Goal: Task Accomplishment & Management: Manage account settings

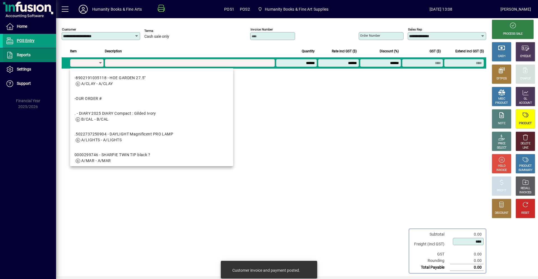
click at [31, 56] on span at bounding box center [29, 54] width 53 height 13
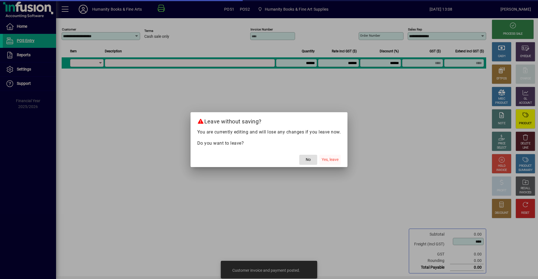
click at [329, 158] on span "Yes, leave" at bounding box center [330, 160] width 17 height 6
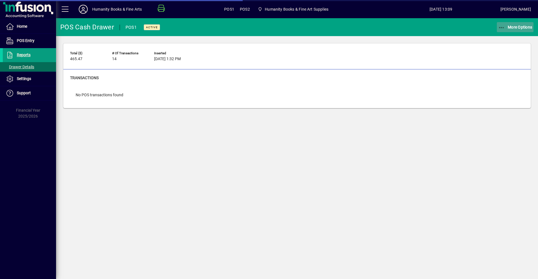
click at [503, 29] on icon "button" at bounding box center [501, 28] width 7 height 6
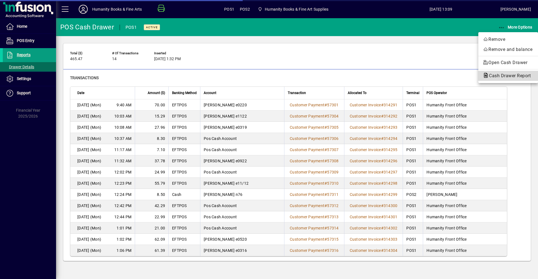
click at [504, 75] on span "Cash Drawer Report" at bounding box center [508, 75] width 51 height 5
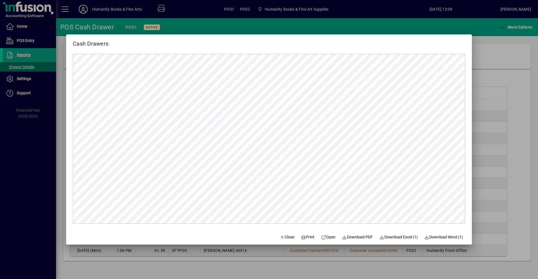
click at [487, 161] on div at bounding box center [269, 139] width 538 height 279
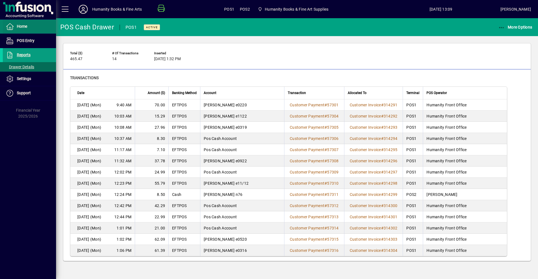
click at [23, 24] on span "Home" at bounding box center [22, 26] width 10 height 4
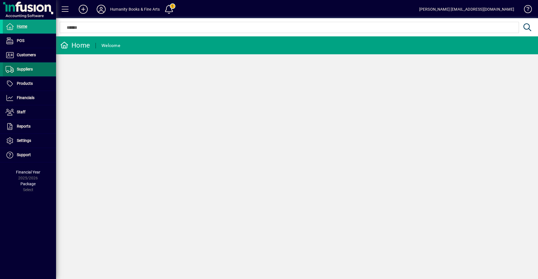
click at [43, 70] on span at bounding box center [29, 69] width 53 height 13
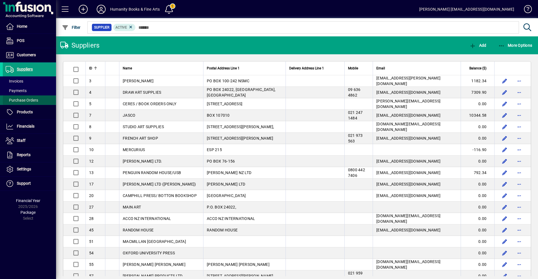
click at [17, 99] on span "Purchase Orders" at bounding box center [22, 100] width 32 height 4
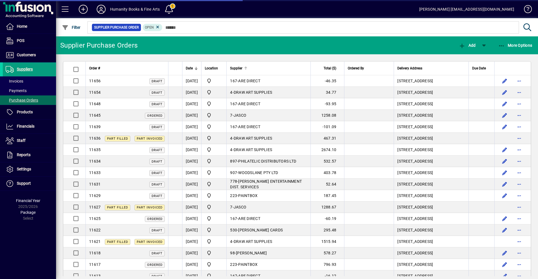
click at [242, 66] on span "Supplier" at bounding box center [236, 68] width 12 height 6
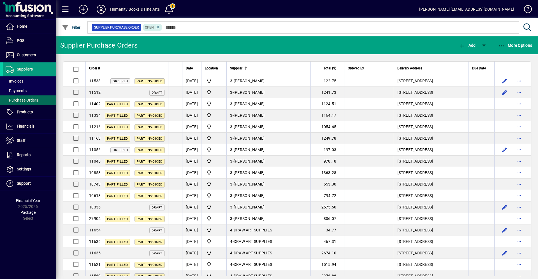
click at [254, 69] on div "Supplier" at bounding box center [268, 68] width 77 height 6
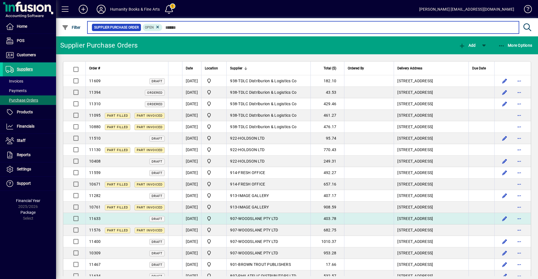
scroll to position [84, 0]
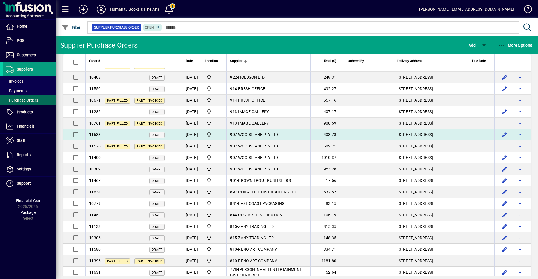
click at [278, 135] on span "WOODSLANE PTY LTD" at bounding box center [258, 134] width 40 height 4
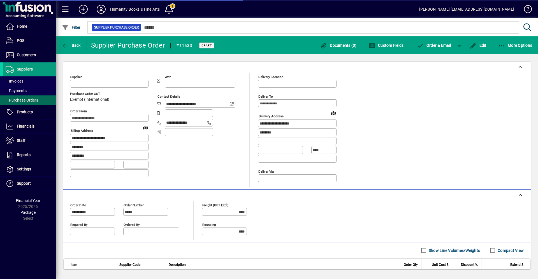
click at [430, 147] on div at bounding box center [269, 139] width 538 height 279
type input "**********"
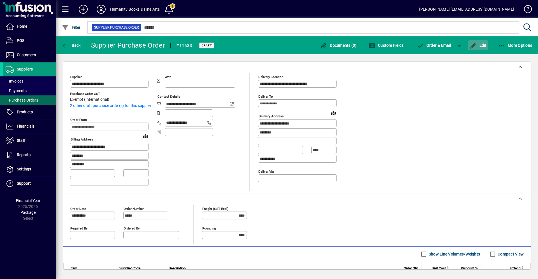
click at [478, 45] on span "Edit" at bounding box center [477, 45] width 17 height 4
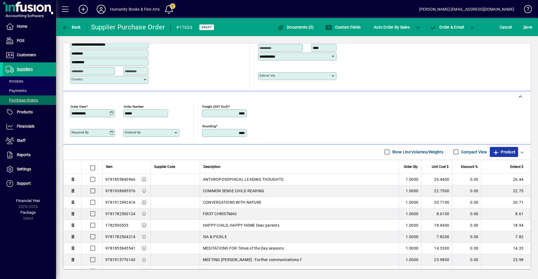
click at [497, 152] on span "Product" at bounding box center [503, 152] width 23 height 9
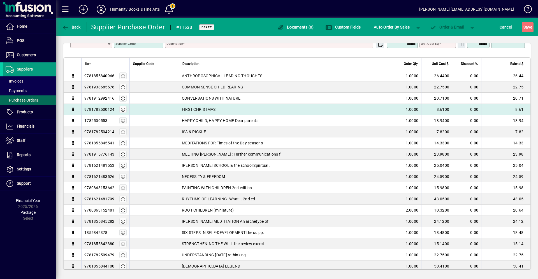
scroll to position [74, 0]
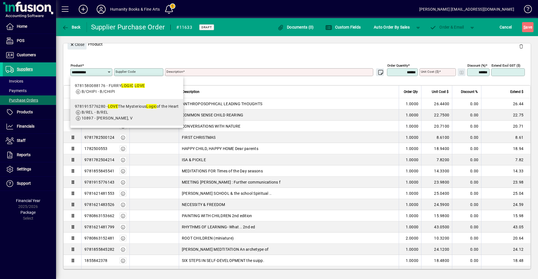
click at [125, 107] on div "9781915776280 - LOVE The Mysterious Logic of the Heart" at bounding box center [127, 107] width 104 height 6
type input "**********"
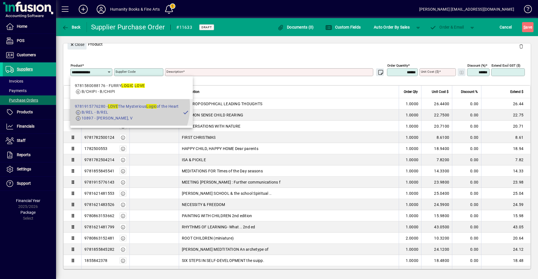
type textarea "**********"
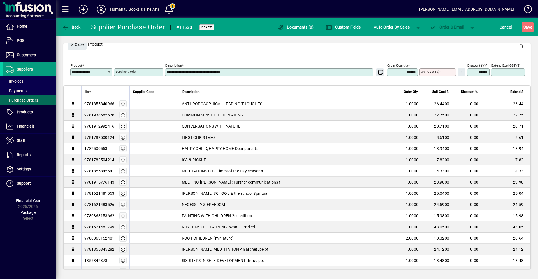
type input "*******"
type input "*****"
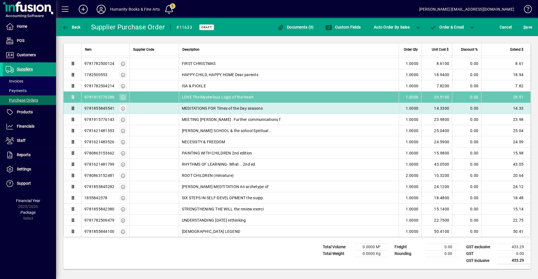
drag, startPoint x: 199, startPoint y: 232, endPoint x: 193, endPoint y: 99, distance: 132.9
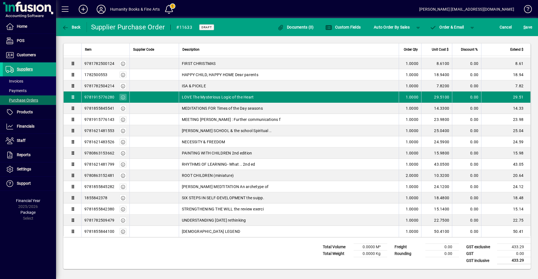
scroll to position [36, 0]
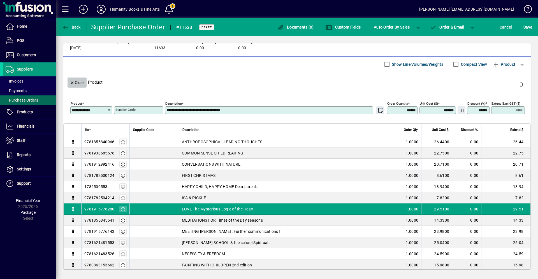
click at [78, 82] on span "Close" at bounding box center [77, 82] width 15 height 9
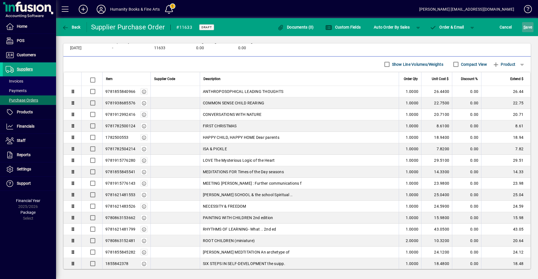
click at [527, 27] on span "S ave" at bounding box center [527, 27] width 9 height 9
